Goal: Task Accomplishment & Management: Manage account settings

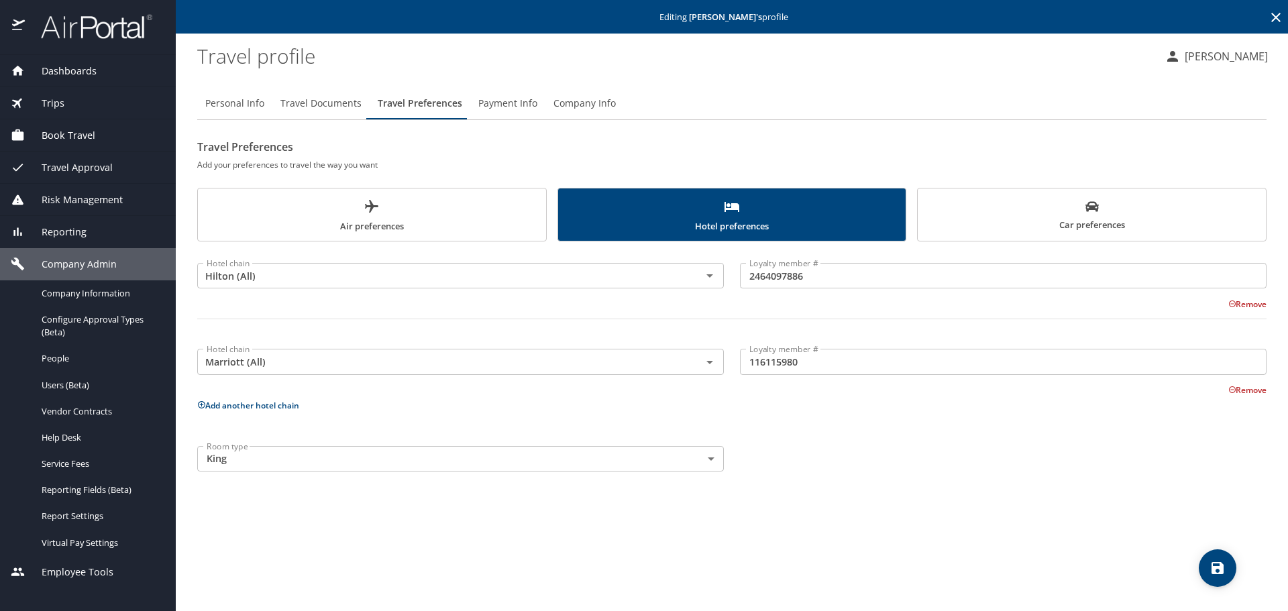
click at [1272, 15] on icon at bounding box center [1275, 17] width 16 height 16
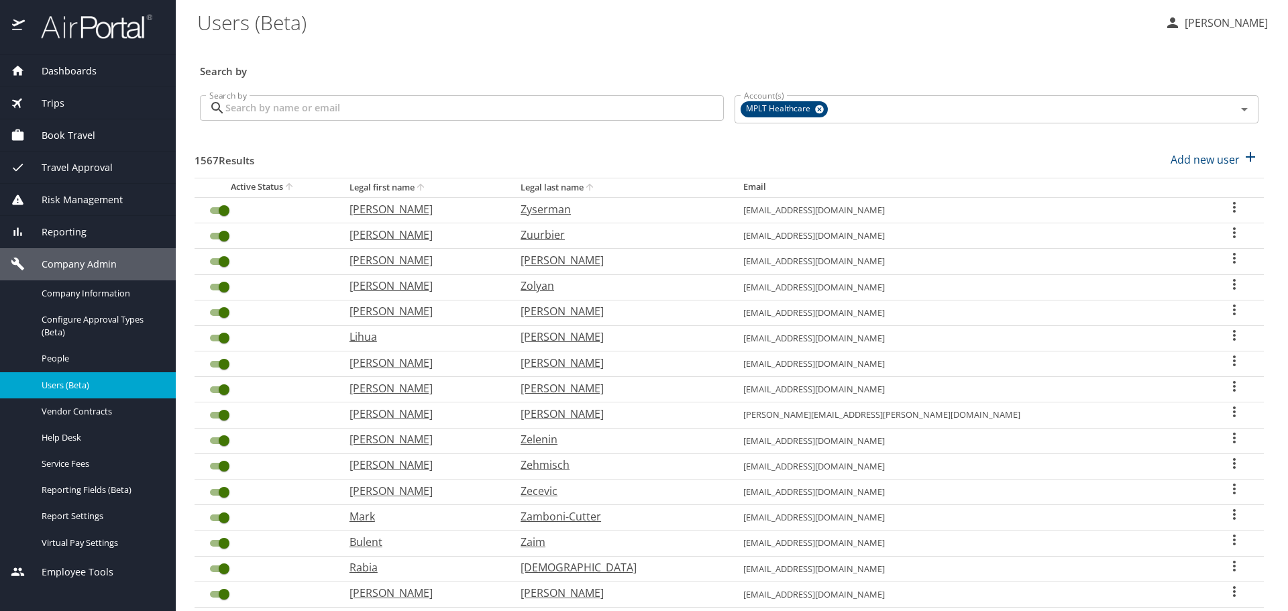
click at [522, 109] on input "Search by" at bounding box center [474, 107] width 498 height 25
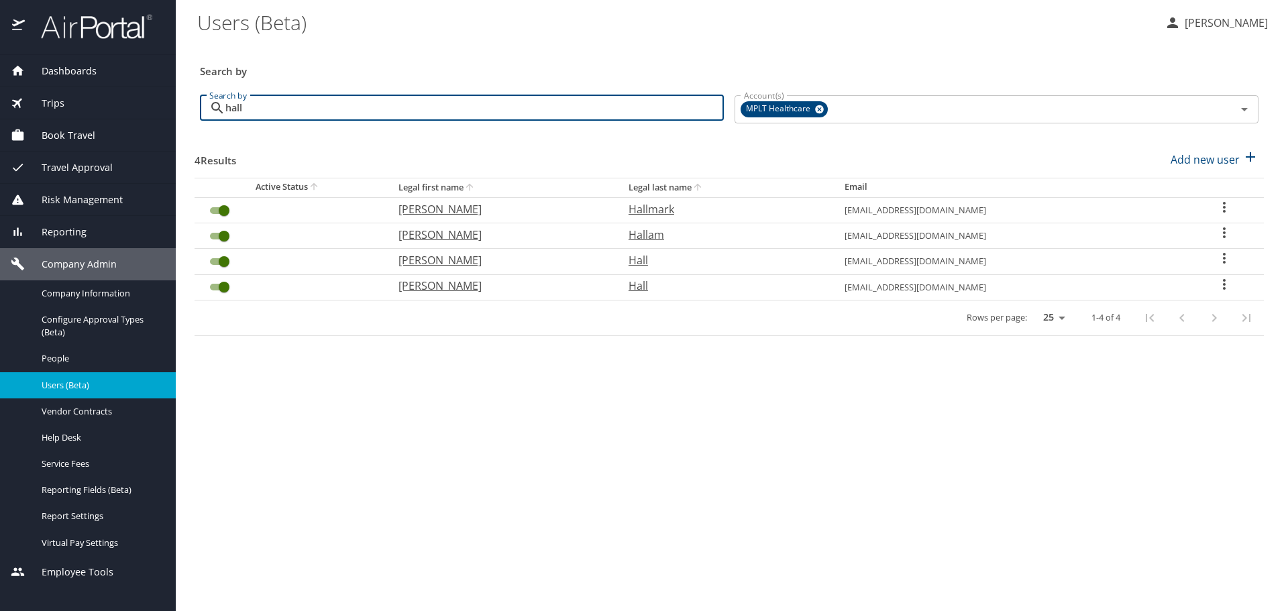
type input "hall"
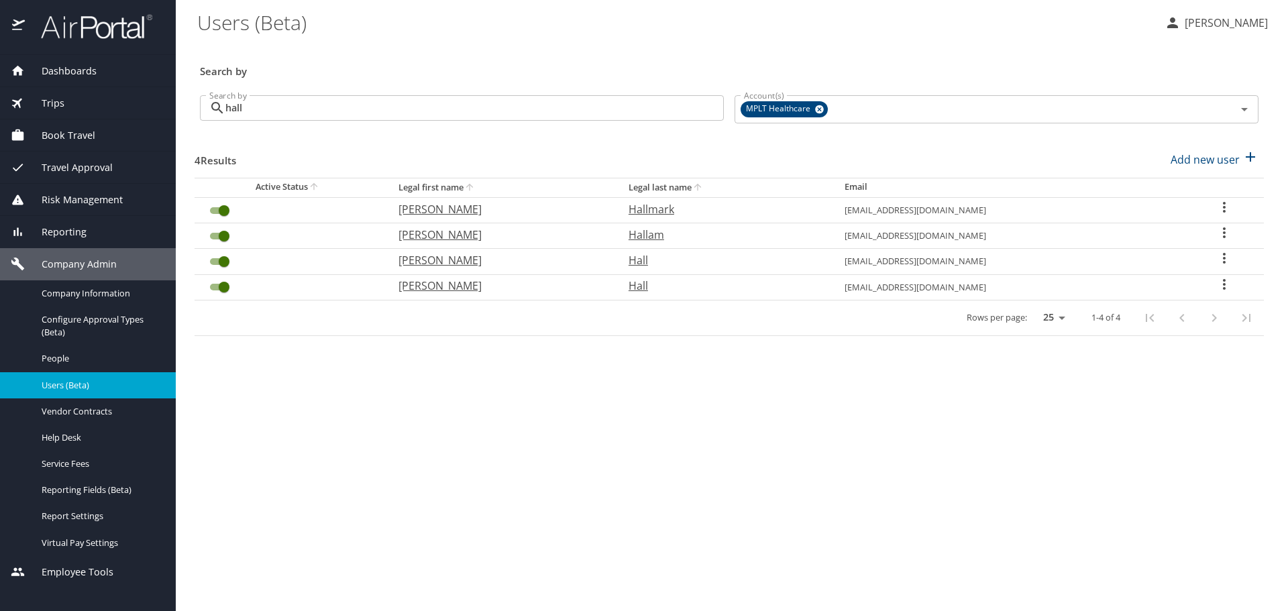
click at [444, 284] on p "[PERSON_NAME]" at bounding box center [499, 286] width 203 height 16
select select "US"
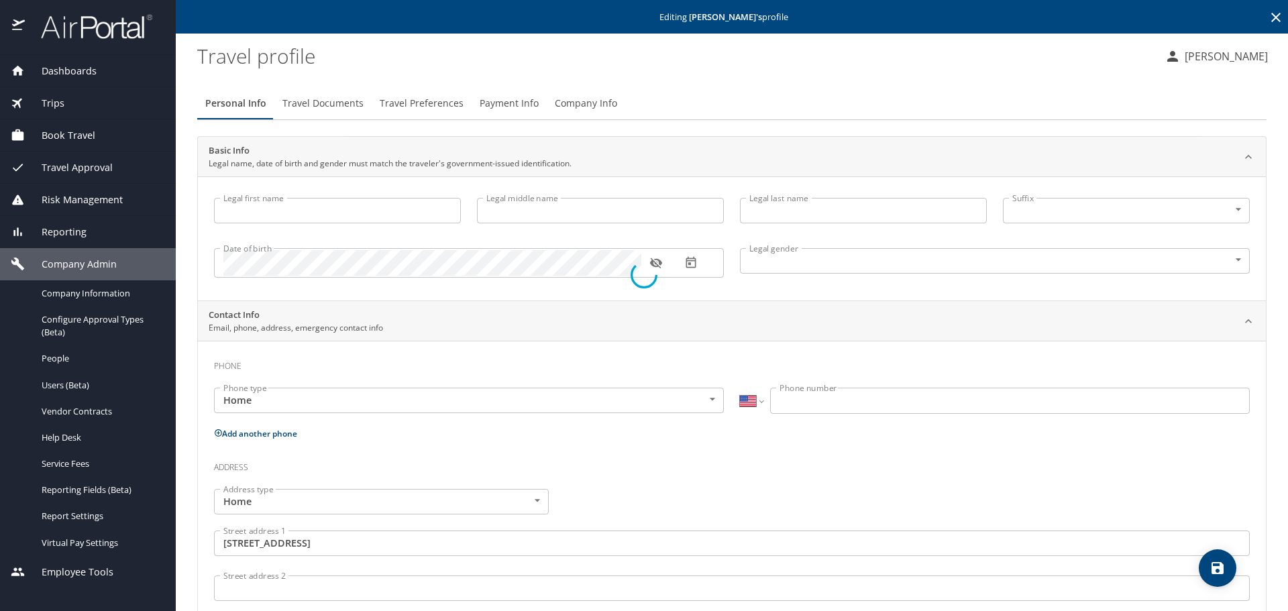
type input "[PERSON_NAME]"
type input "C"
type input "Hall"
type input "[DEMOGRAPHIC_DATA]"
type input "[GEOGRAPHIC_DATA]"
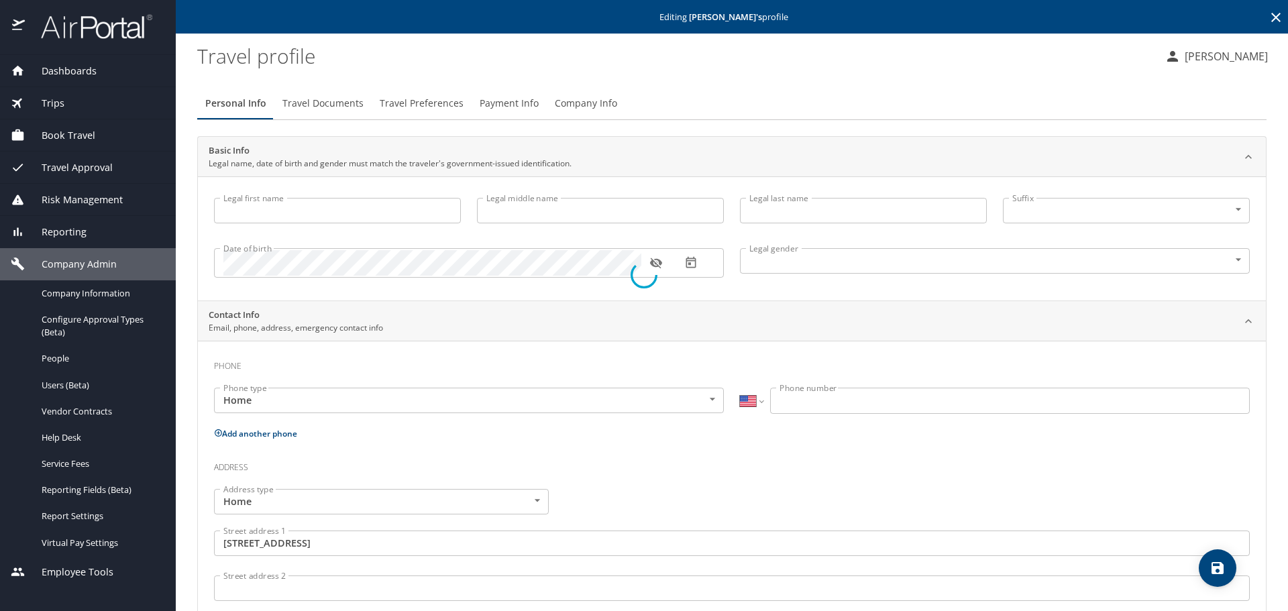
type input "[US_STATE]"
type input "[GEOGRAPHIC_DATA]"
type input "[US_STATE]"
select select "US"
select select "PE"
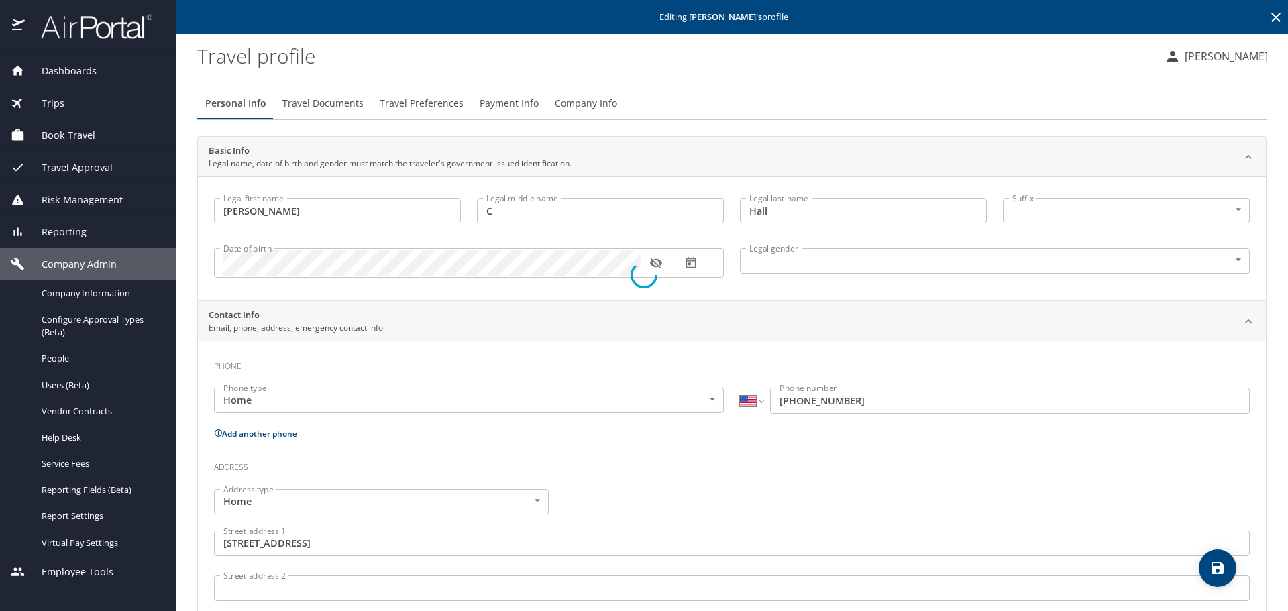
select select "MM"
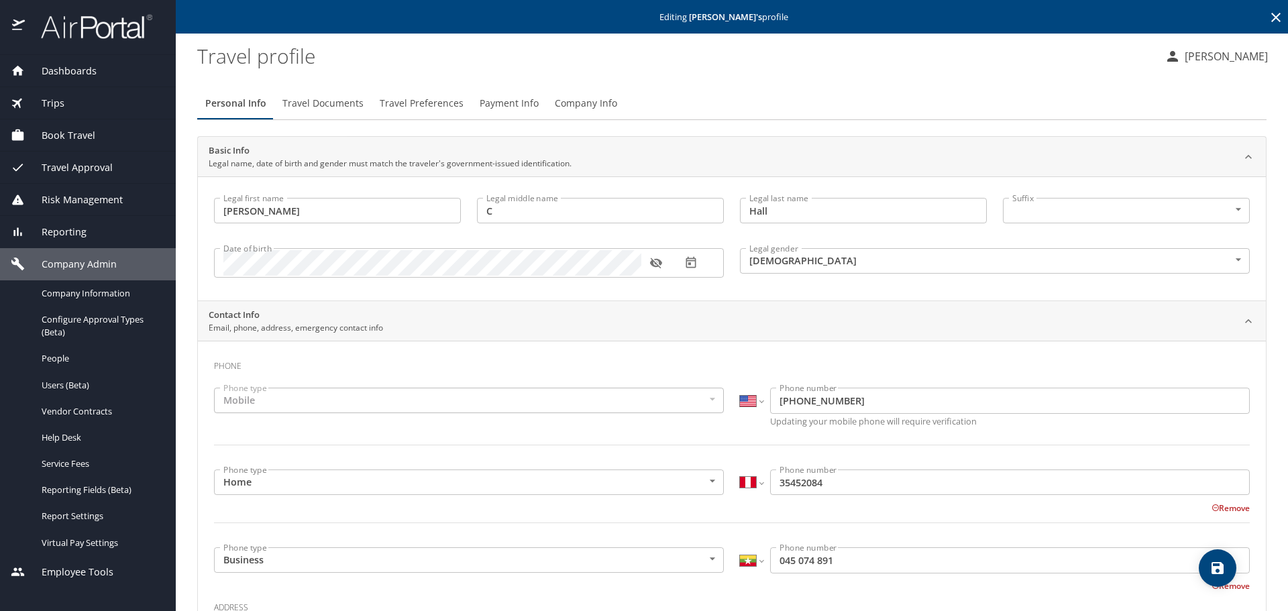
click at [439, 101] on span "Travel Preferences" at bounding box center [422, 103] width 84 height 17
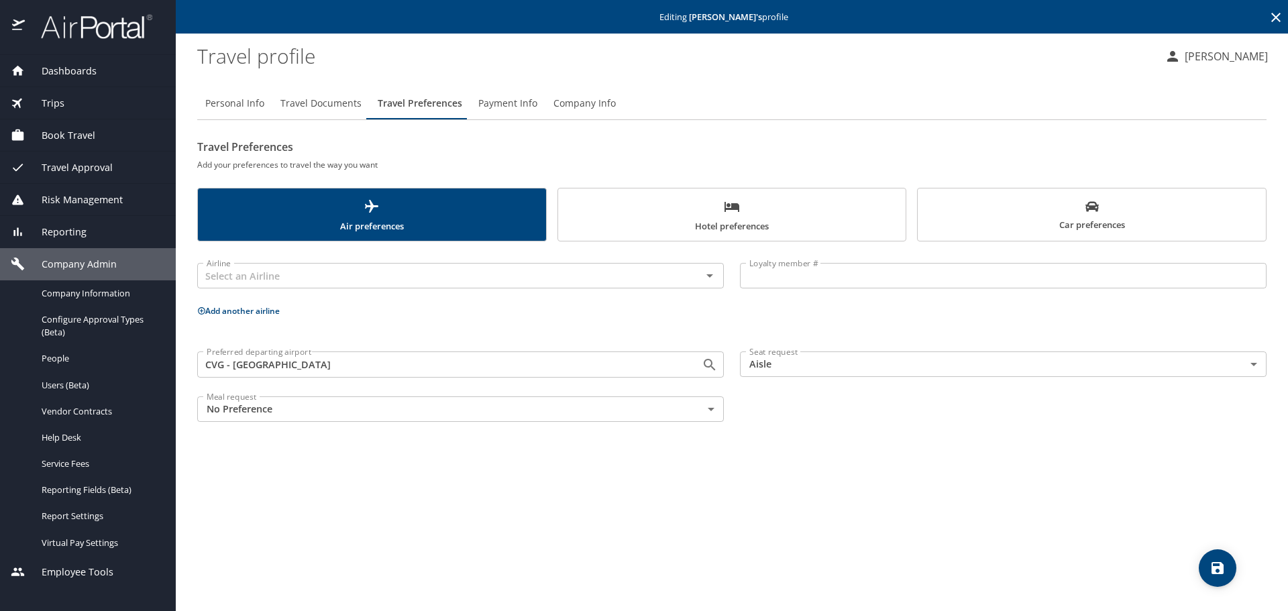
click at [788, 200] on span "Hotel preferences" at bounding box center [732, 216] width 332 height 36
